Goal: Information Seeking & Learning: Find specific fact

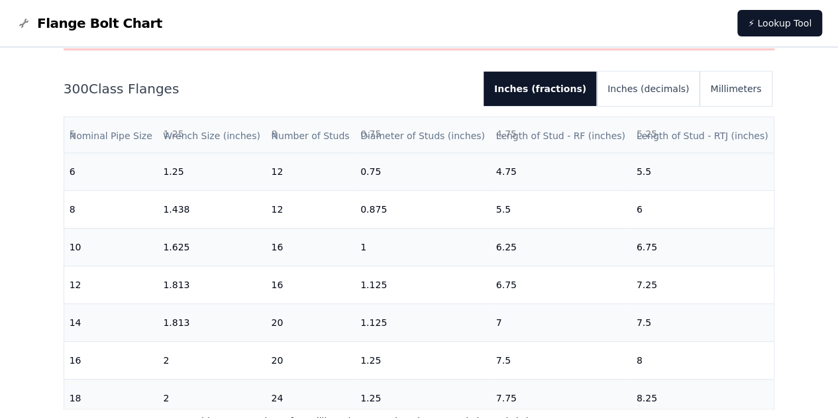
scroll to position [397, 0]
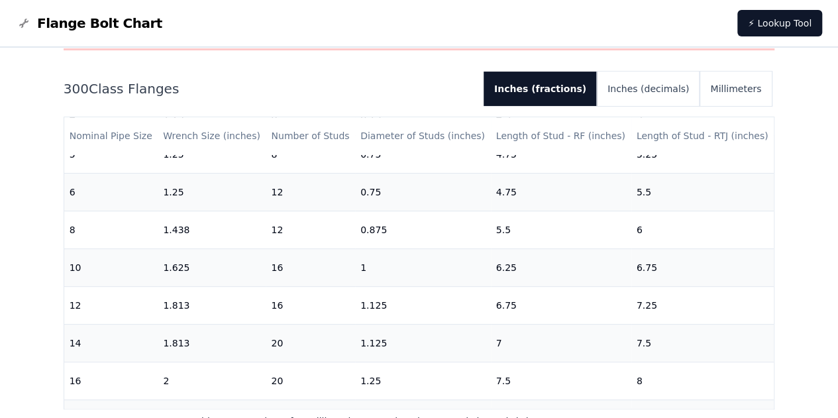
click at [473, 90] on h2 "300 Class Flanges" at bounding box center [268, 88] width 409 height 19
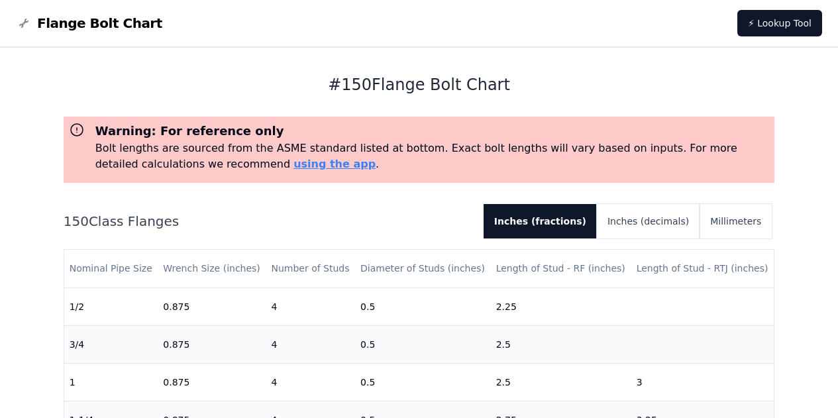
scroll to position [199, 0]
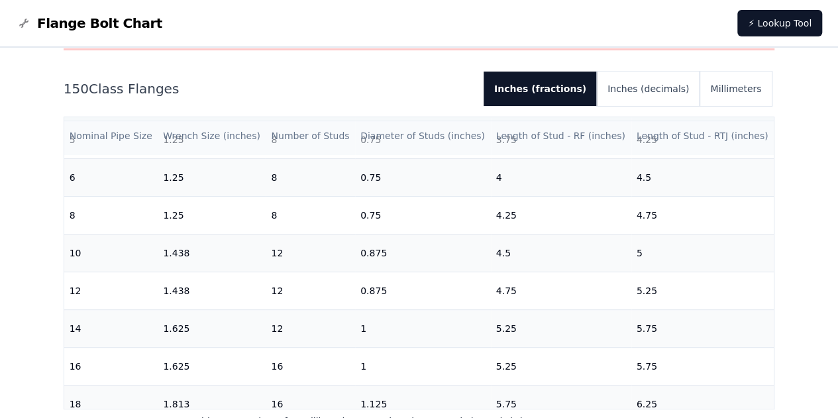
scroll to position [397, 0]
